Goal: Find specific page/section

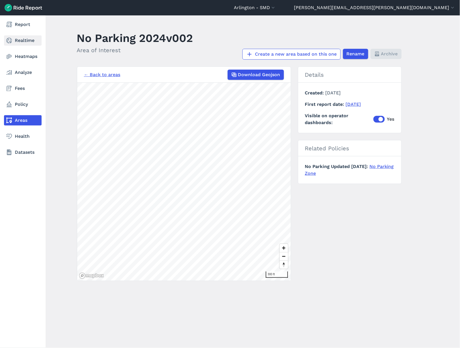
click at [13, 41] on link "Realtime" at bounding box center [23, 40] width 38 height 10
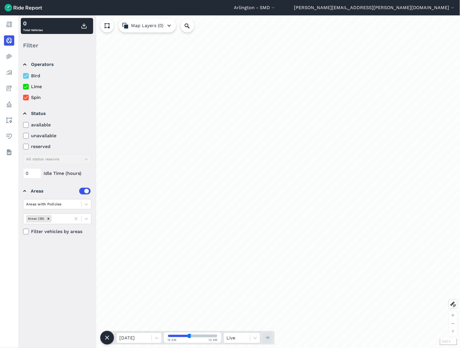
click at [27, 76] on icon at bounding box center [25, 76] width 5 height 6
click at [23, 76] on input "Bird" at bounding box center [23, 74] width 0 height 4
click at [26, 86] on icon at bounding box center [25, 87] width 5 height 6
click at [23, 86] on input "Lime" at bounding box center [23, 85] width 0 height 4
